Goal: Information Seeking & Learning: Check status

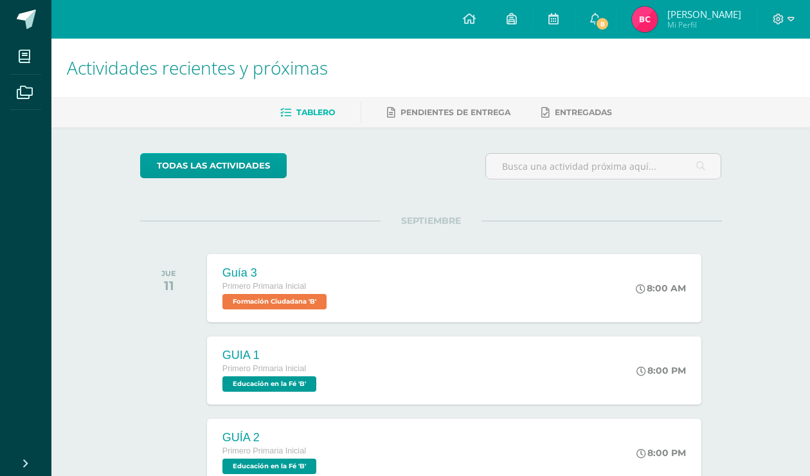
click at [675, 21] on span "Bianca Matilde Mi Perfil" at bounding box center [686, 19] width 114 height 26
click at [652, 19] on img at bounding box center [645, 19] width 26 height 26
click at [656, 21] on img at bounding box center [645, 19] width 26 height 26
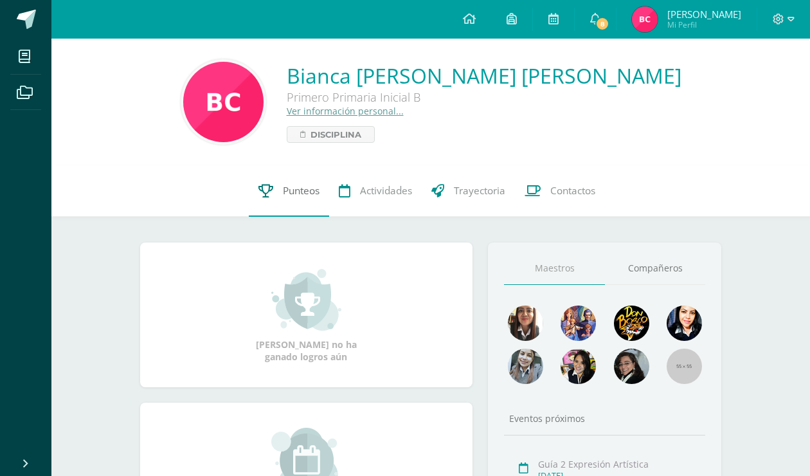
click at [296, 188] on span "Punteos" at bounding box center [301, 190] width 37 height 13
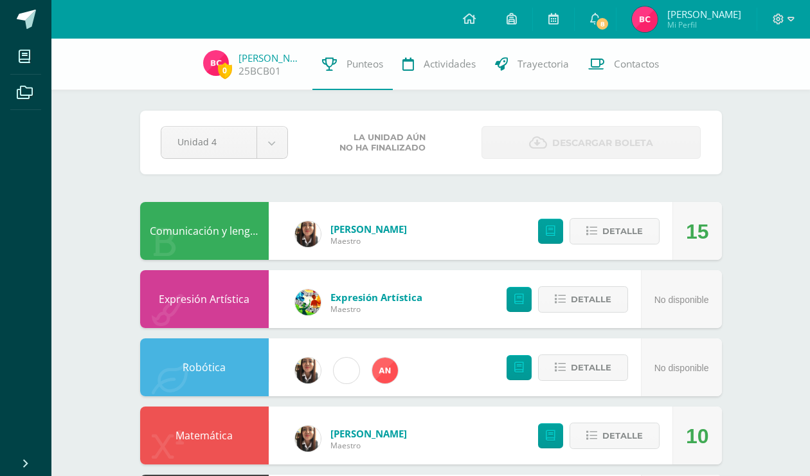
click at [704, 232] on div "15" at bounding box center [697, 231] width 23 height 58
click at [616, 235] on span "Detalle" at bounding box center [622, 231] width 40 height 24
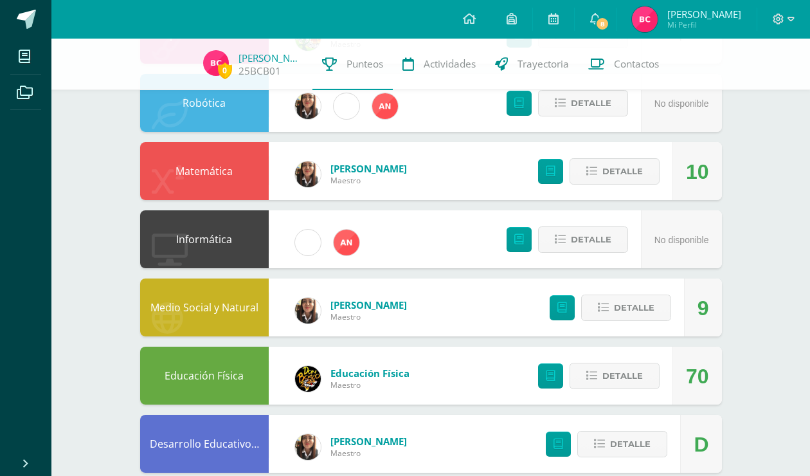
scroll to position [514, 0]
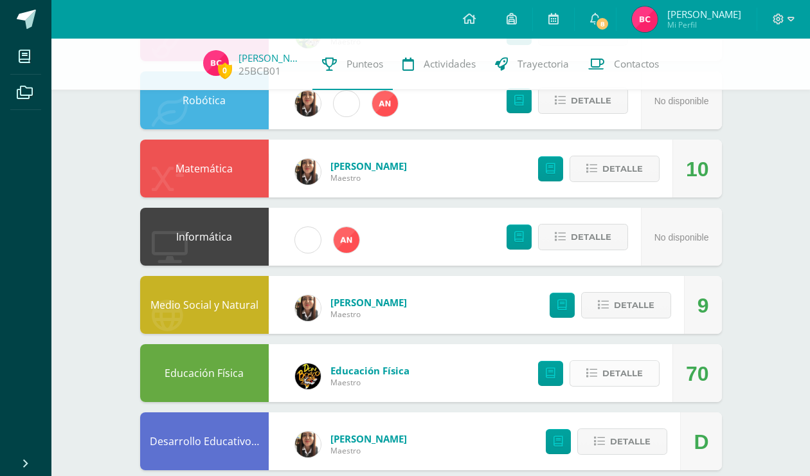
click at [616, 371] on span "Detalle" at bounding box center [622, 373] width 40 height 24
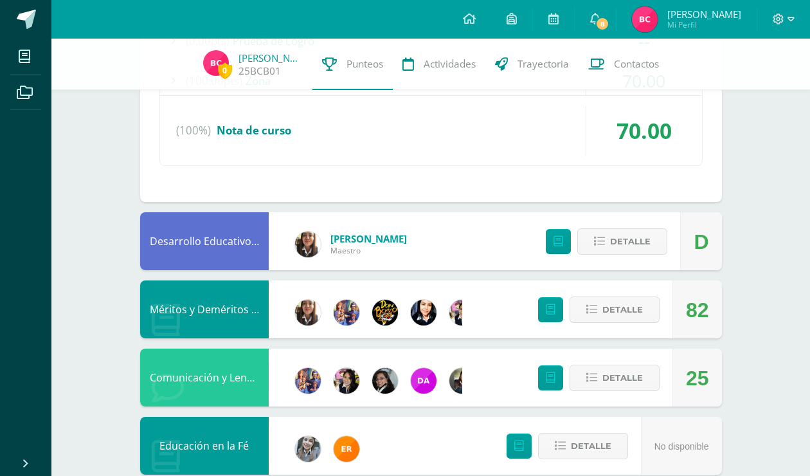
scroll to position [964, 0]
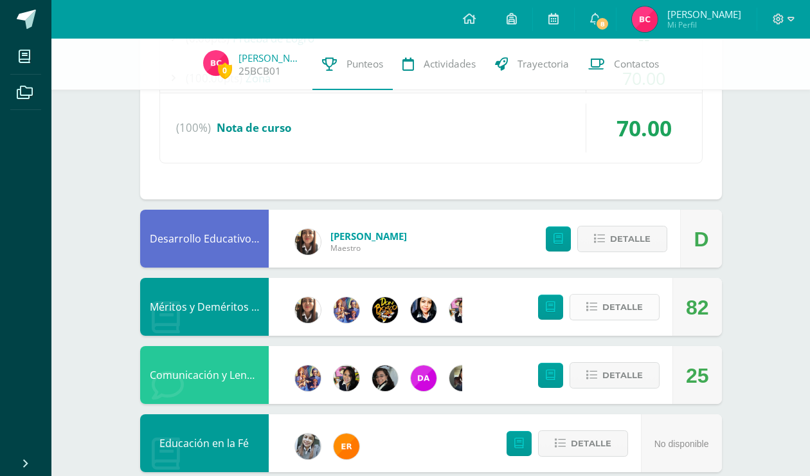
click at [617, 300] on span "Detalle" at bounding box center [622, 307] width 40 height 24
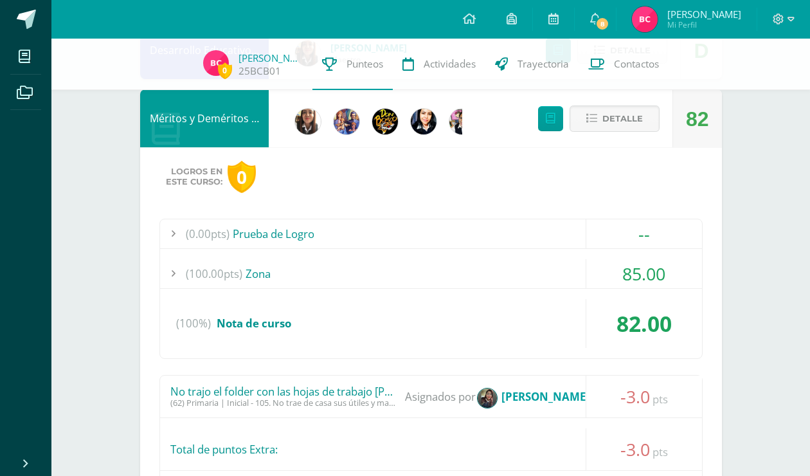
scroll to position [1157, 0]
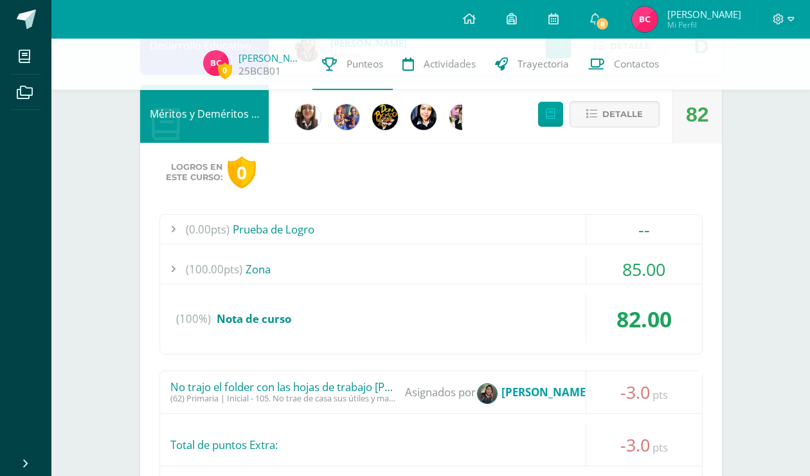
click at [562, 392] on strong "Eddy Samantha Tejeda Leal" at bounding box center [545, 391] width 88 height 15
click at [445, 389] on span "Asignados por" at bounding box center [440, 392] width 71 height 42
click at [307, 383] on div "No trajo el folder con las hojas de trabajo de inglés" at bounding box center [282, 386] width 225 height 13
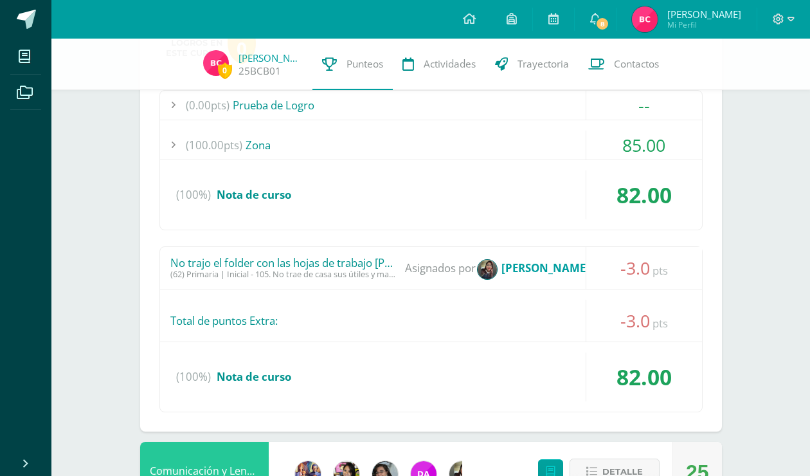
scroll to position [1285, 0]
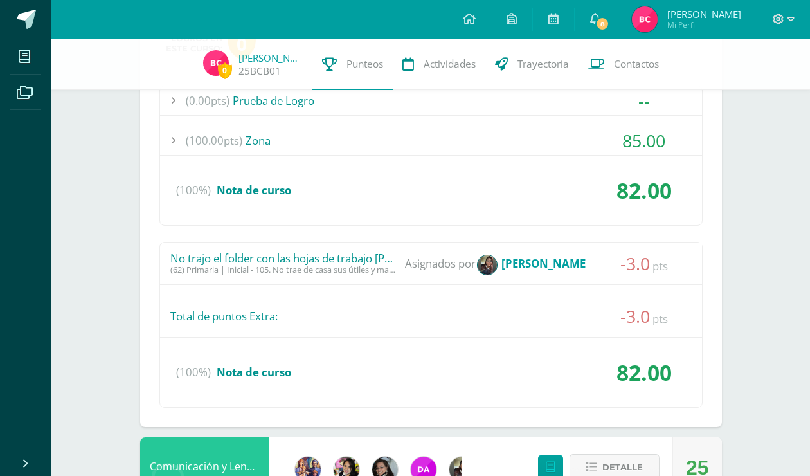
click at [277, 254] on div "No trajo el folder con las hojas de trabajo de inglés" at bounding box center [282, 258] width 225 height 13
click at [627, 254] on span "-3.0" at bounding box center [635, 263] width 30 height 24
click at [388, 281] on div "No trajo el folder con las hojas de trabajo de inglés (62) Primaria | Inicial -…" at bounding box center [431, 263] width 542 height 42
click at [276, 270] on div "(62) Primaria | Inicial - 105. No trae de casa sus útiles y materiales de acuer…" at bounding box center [282, 270] width 225 height 10
click at [609, 20] on span "8" at bounding box center [602, 24] width 14 height 14
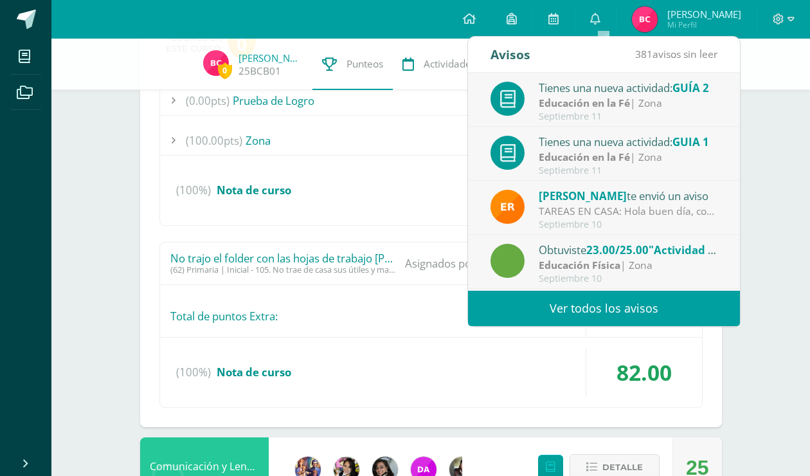
click at [337, 252] on div "No trajo el folder con las hojas de trabajo de inglés" at bounding box center [282, 258] width 225 height 13
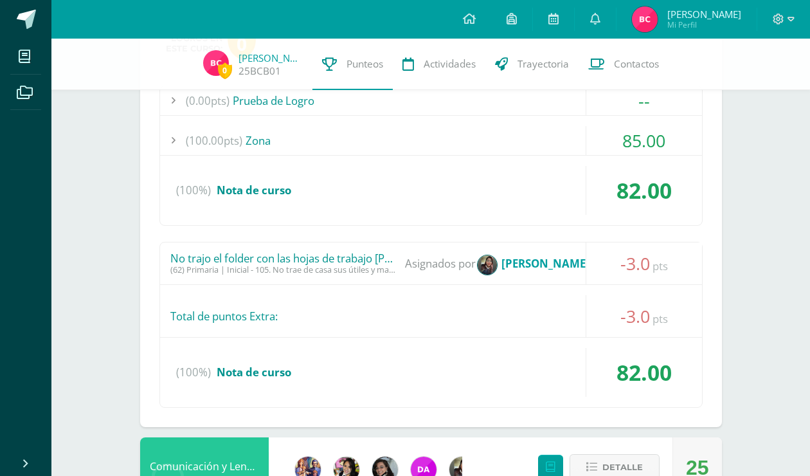
click at [282, 262] on div "No trajo el folder con las hojas de trabajo de inglés" at bounding box center [282, 258] width 225 height 13
click at [629, 262] on span "-3.0" at bounding box center [635, 263] width 30 height 24
click at [429, 264] on span "Asignados por" at bounding box center [440, 263] width 71 height 42
drag, startPoint x: 372, startPoint y: 267, endPoint x: 352, endPoint y: 290, distance: 31.4
click at [352, 290] on div "No trajo el folder con las hojas de trabajo de inglés (62) Primaria | Inicial -…" at bounding box center [430, 325] width 543 height 166
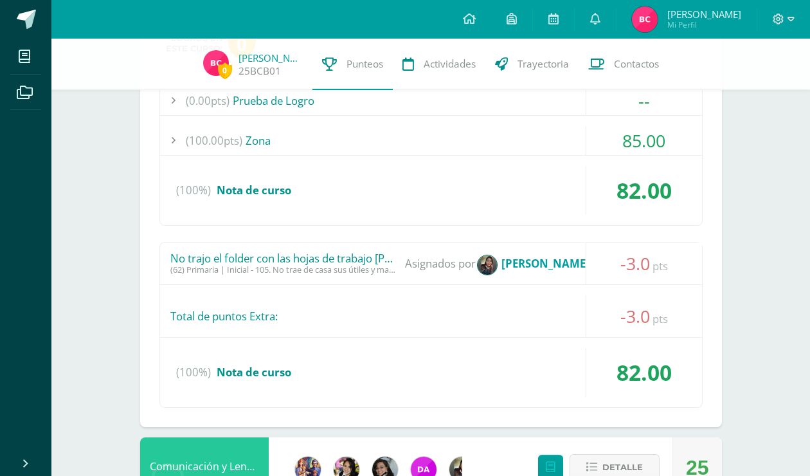
click at [353, 287] on div "No trajo el folder con las hojas de trabajo de inglés (62) Primaria | Inicial -…" at bounding box center [430, 325] width 543 height 166
click at [258, 256] on div "No trajo el folder con las hojas de trabajo de inglés" at bounding box center [282, 258] width 225 height 13
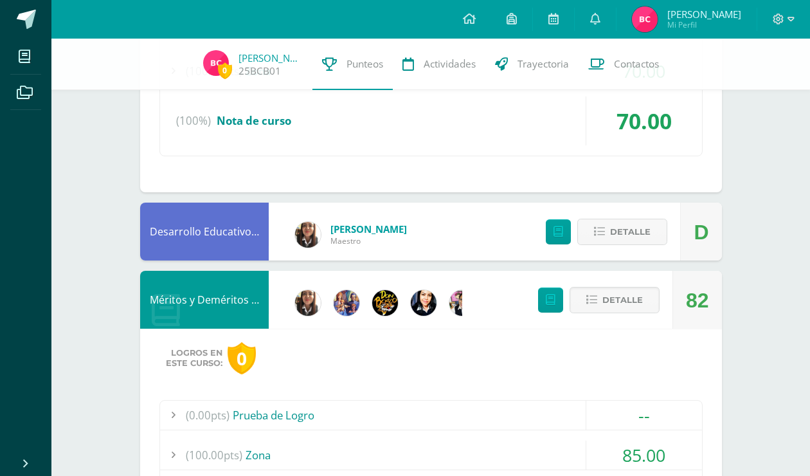
scroll to position [964, 0]
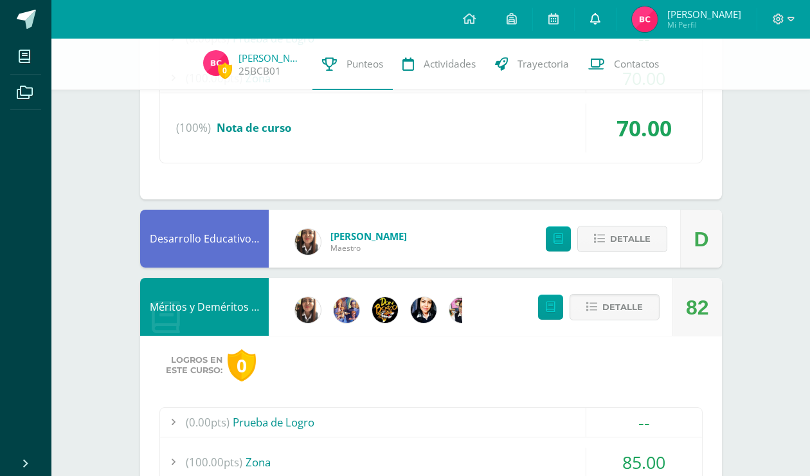
click at [598, 20] on icon at bounding box center [595, 19] width 10 height 12
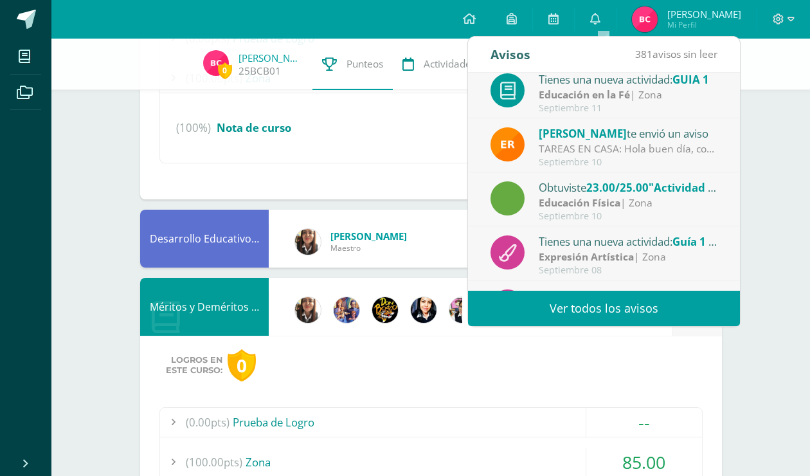
scroll to position [64, 0]
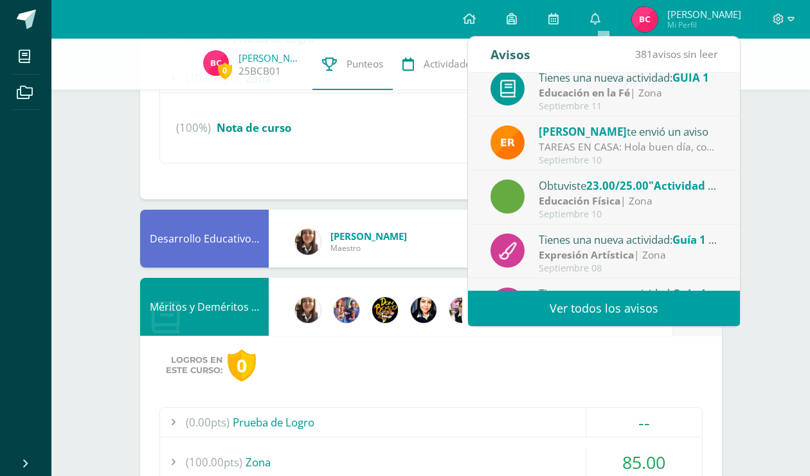
click at [600, 307] on link "Ver todos los avisos" at bounding box center [604, 307] width 272 height 35
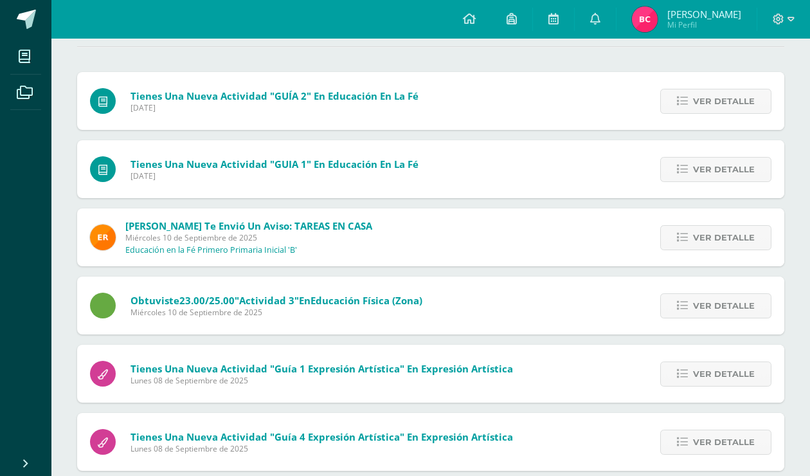
scroll to position [129, 0]
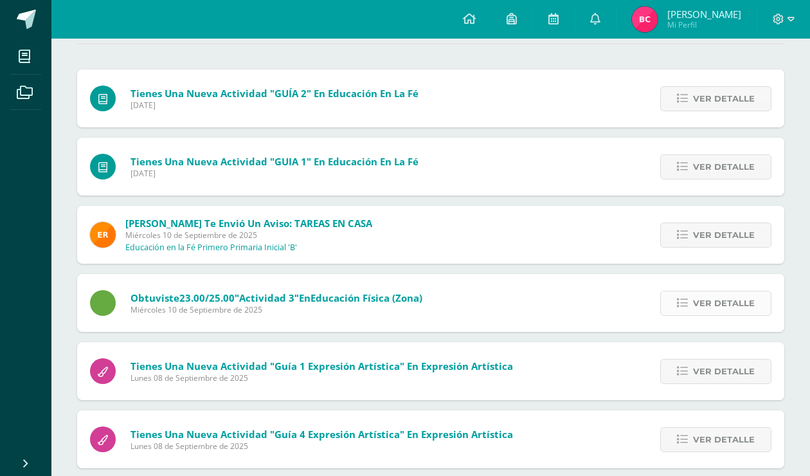
click at [707, 307] on span "Ver detalle" at bounding box center [724, 303] width 62 height 24
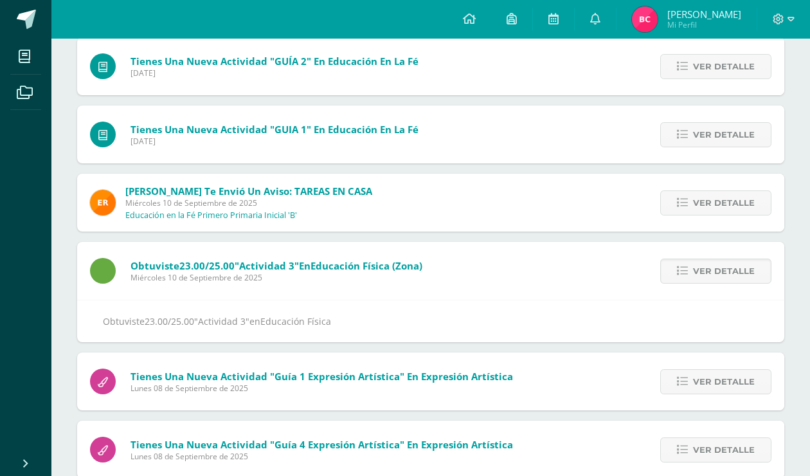
scroll to position [0, 0]
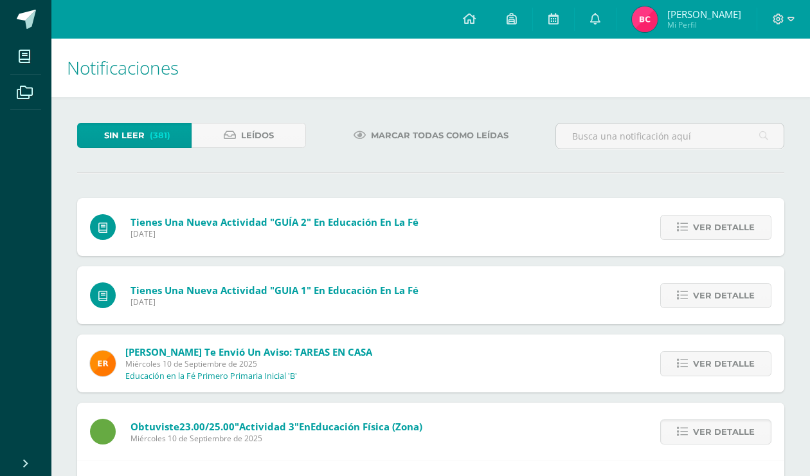
click at [657, 28] on img at bounding box center [645, 19] width 26 height 26
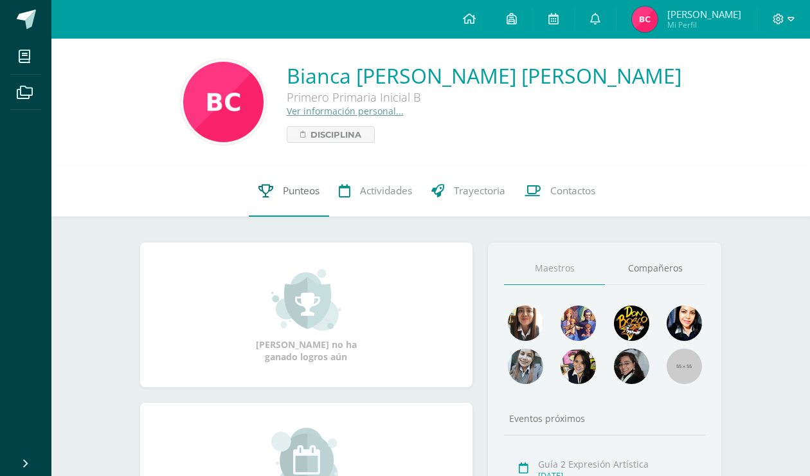
click at [290, 195] on span "Punteos" at bounding box center [301, 190] width 37 height 13
click at [292, 188] on span "Punteos" at bounding box center [301, 190] width 37 height 13
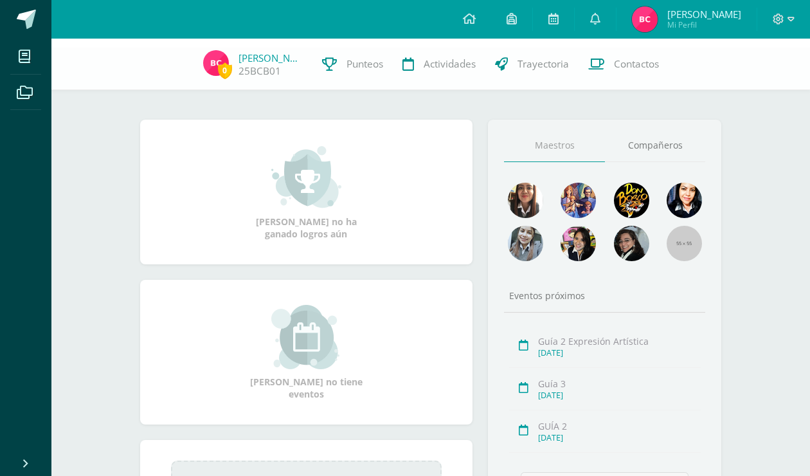
scroll to position [129, 0]
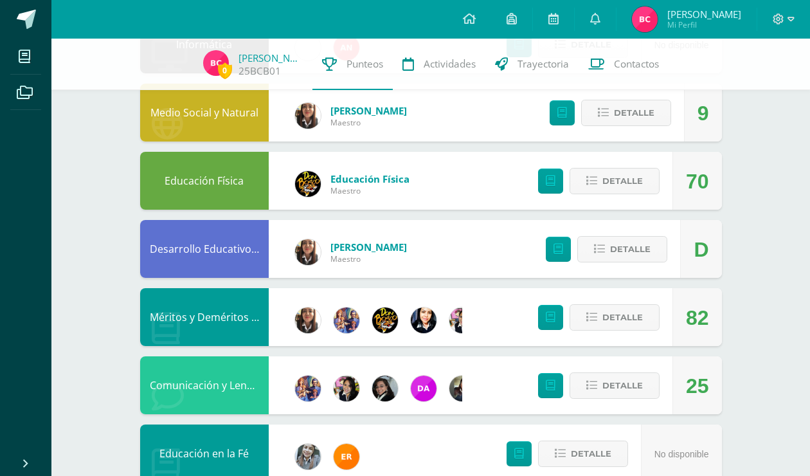
scroll to position [514, 0]
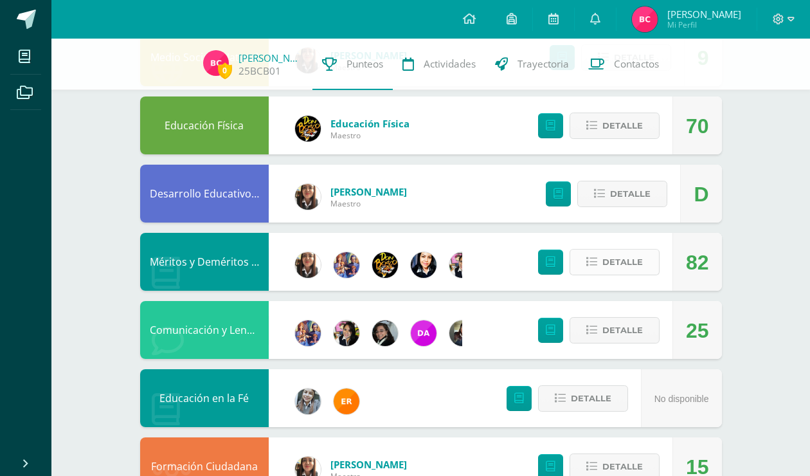
click at [631, 265] on span "Detalle" at bounding box center [622, 262] width 40 height 24
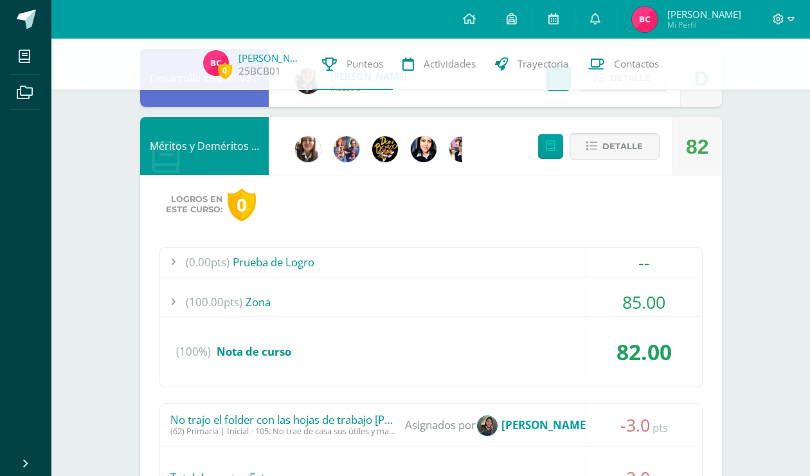
scroll to position [643, 0]
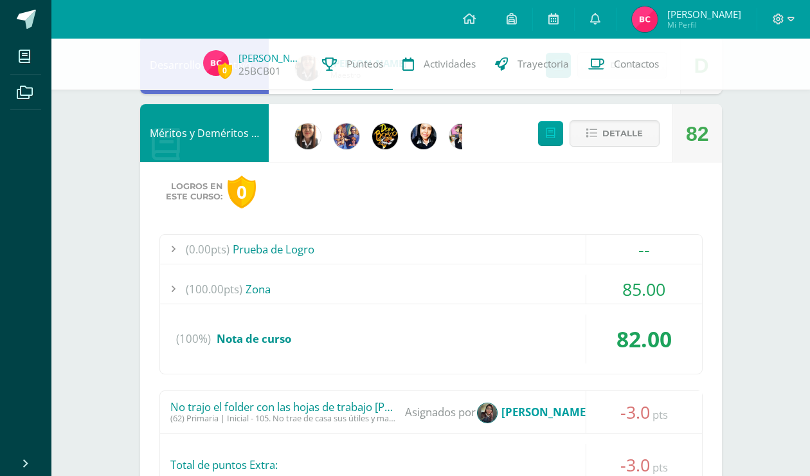
click at [332, 414] on div "(62) Primaria | Inicial - 105. No trae de casa sus útiles y materiales de acuer…" at bounding box center [282, 418] width 225 height 10
click at [241, 406] on div "No trajo el folder con las hojas de trabajo de inglés" at bounding box center [282, 406] width 225 height 13
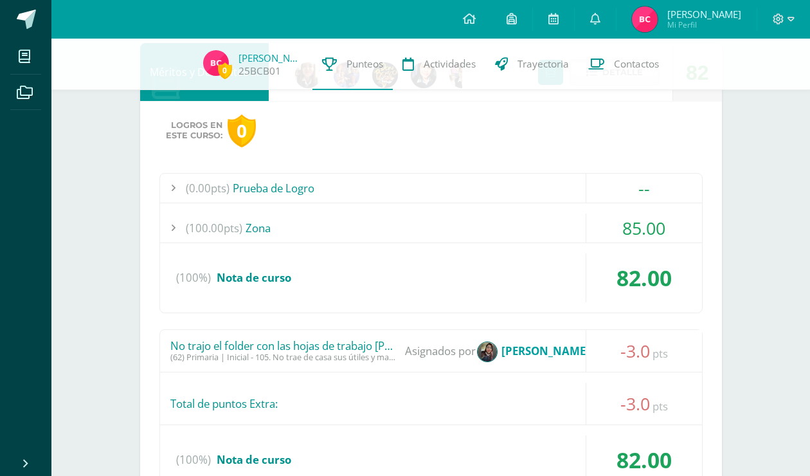
scroll to position [707, 0]
